Goal: Find specific page/section: Find specific page/section

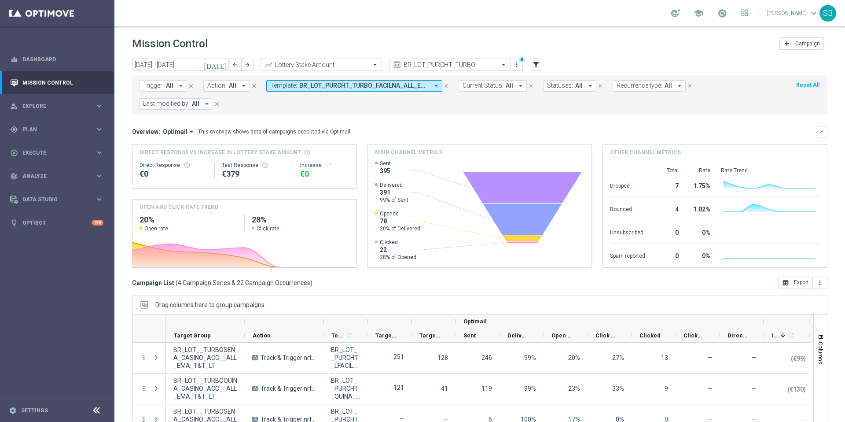
scroll to position [23, 0]
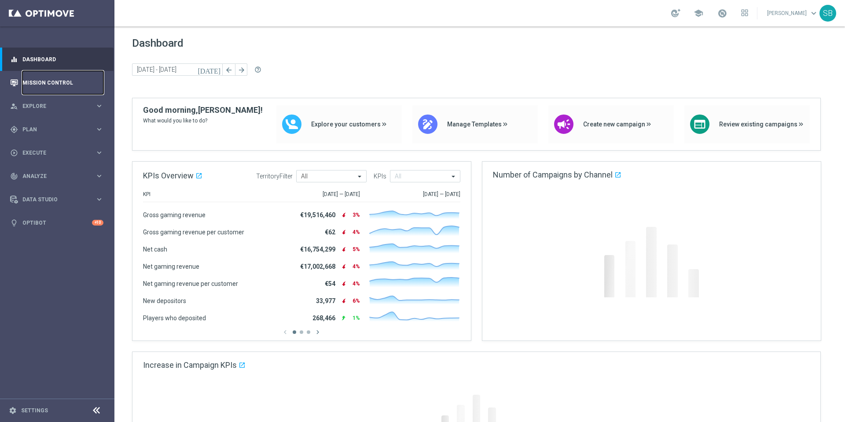
click at [63, 82] on link "Mission Control" at bounding box center [62, 82] width 81 height 23
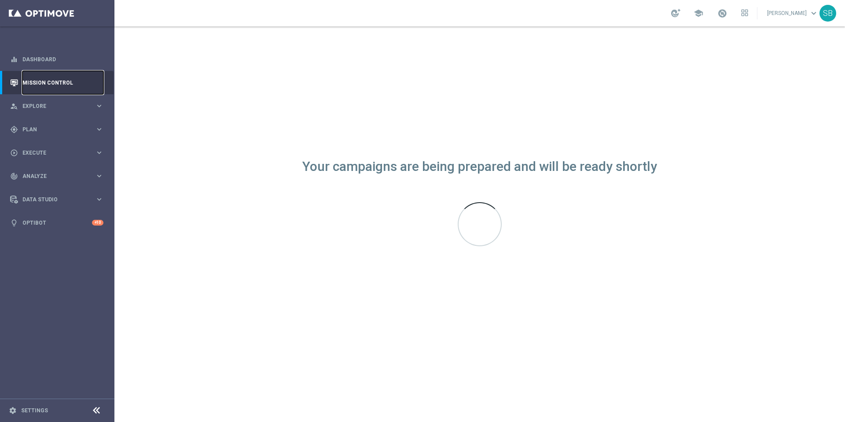
click at [61, 86] on link "Mission Control" at bounding box center [62, 82] width 81 height 23
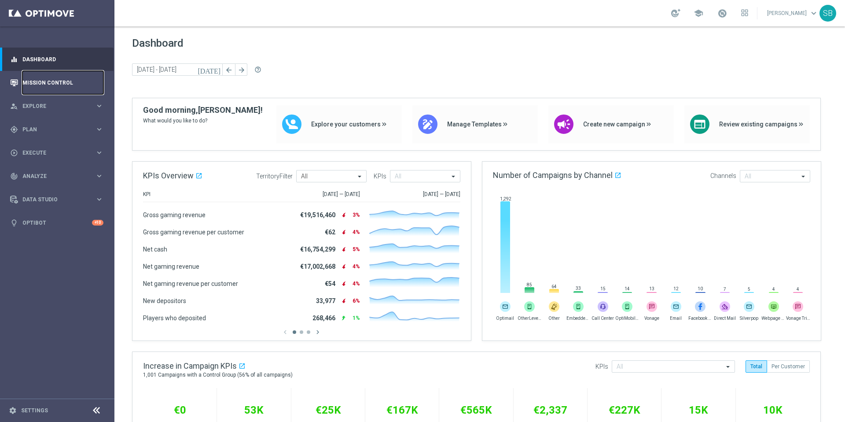
click at [53, 81] on link "Mission Control" at bounding box center [62, 82] width 81 height 23
